Goal: Information Seeking & Learning: Learn about a topic

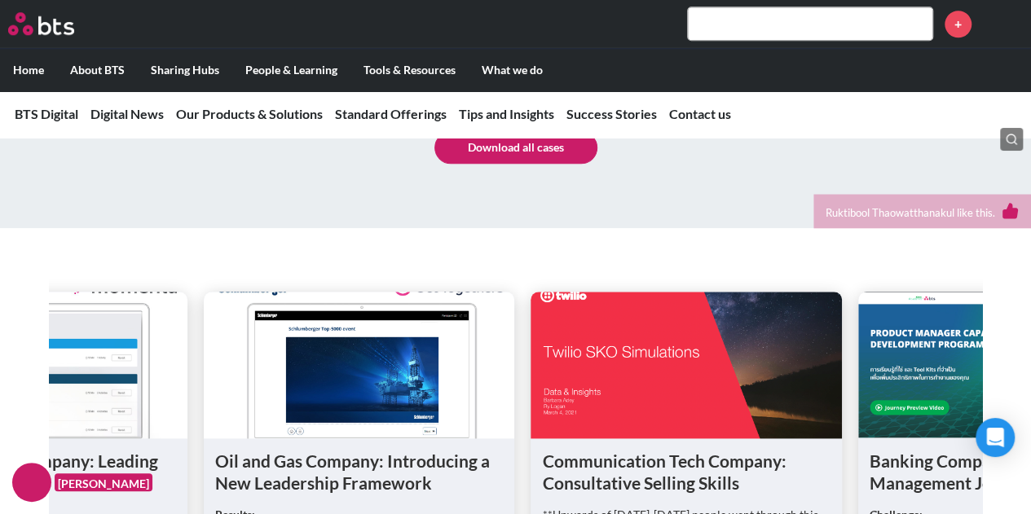
scroll to position [6497, 0]
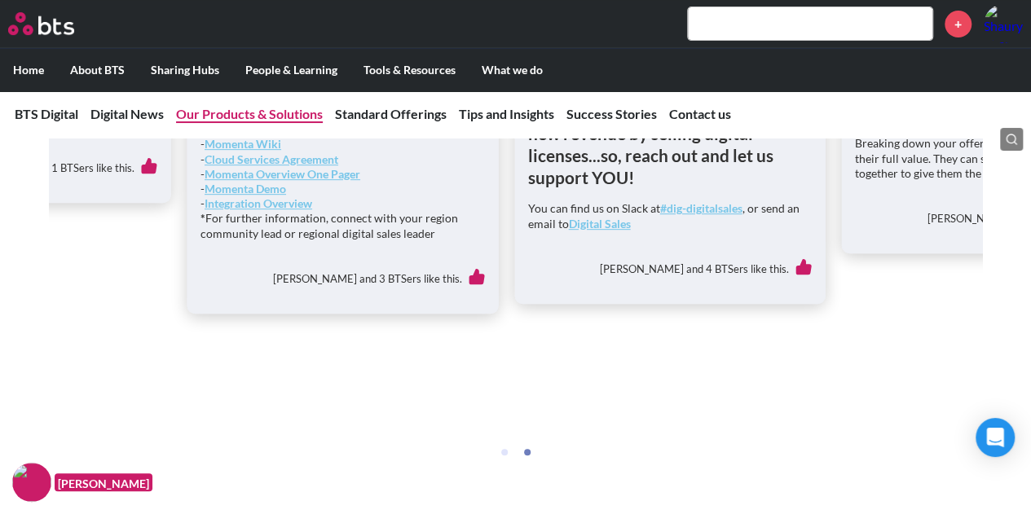
click at [257, 108] on link "Our Products & Solutions" at bounding box center [249, 113] width 147 height 15
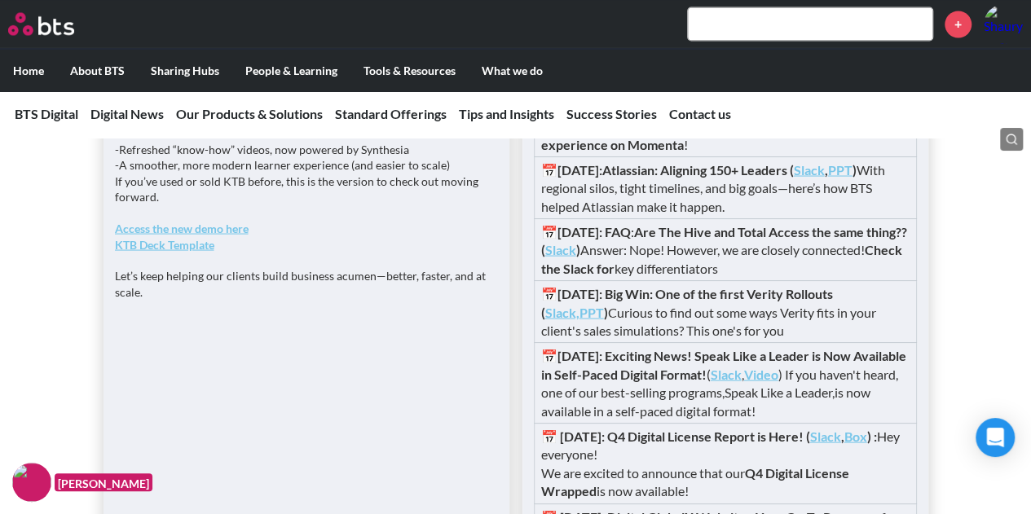
scroll to position [1542, 0]
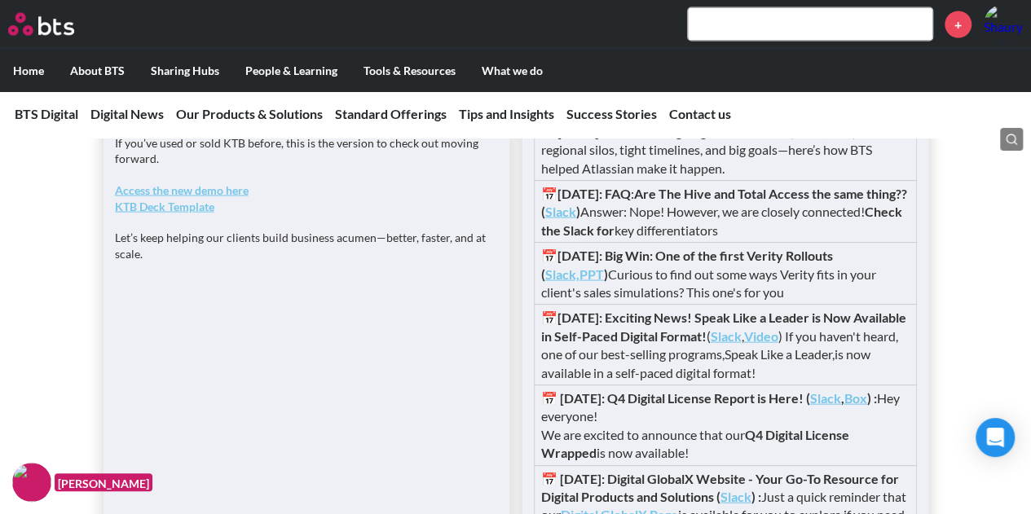
click at [210, 196] on strong "Access the new demo here" at bounding box center [182, 190] width 134 height 14
click at [226, 196] on strong "Access the new demo here" at bounding box center [182, 190] width 134 height 14
